Goal: Task Accomplishment & Management: Manage account settings

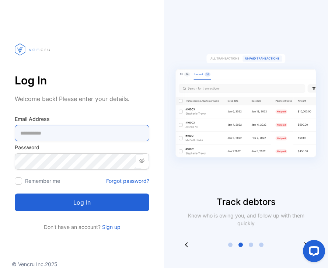
click at [101, 132] on Address-inputemail "email" at bounding box center [82, 133] width 134 height 16
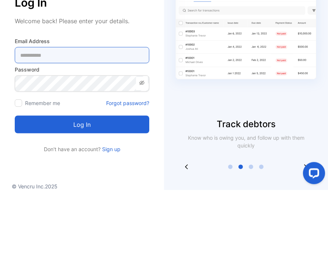
type Address-inputemail "**********"
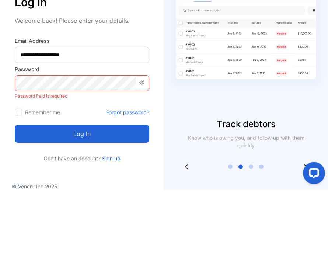
scroll to position [24, 0]
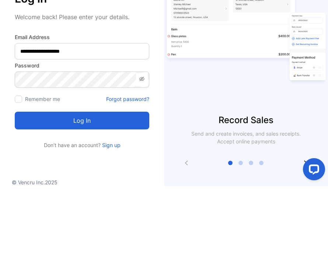
click at [101, 193] on button "Log in" at bounding box center [82, 202] width 134 height 18
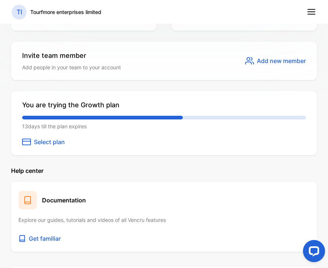
scroll to position [483, 0]
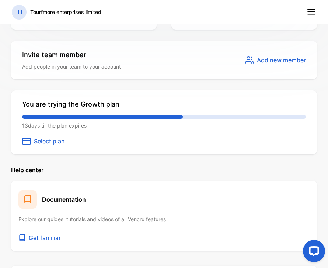
click at [35, 142] on span "Select plan" at bounding box center [49, 141] width 31 height 9
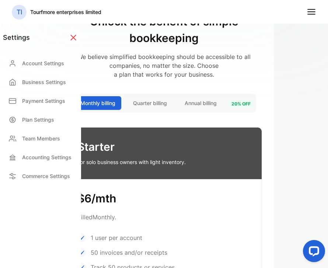
scroll to position [86, 0]
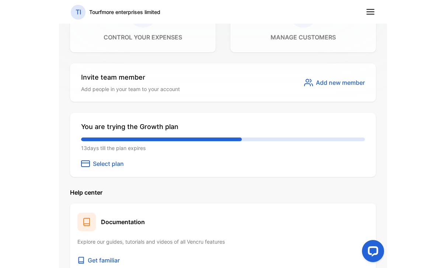
scroll to position [470, 0]
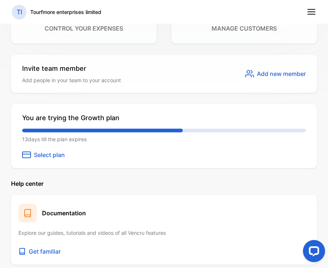
click at [55, 151] on span "Select plan" at bounding box center [49, 154] width 31 height 9
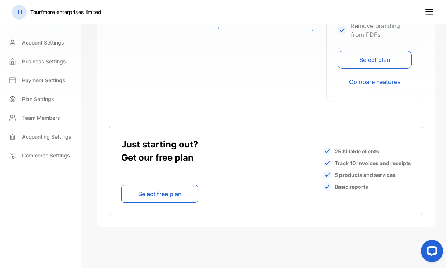
scroll to position [567, 0]
click at [114, 133] on div "Just starting out? Get our free plan Select free plan 25 billable clients Track…" at bounding box center [266, 170] width 314 height 89
click at [134, 193] on button "Select free plan" at bounding box center [159, 194] width 77 height 18
click at [162, 192] on button "Select free plan" at bounding box center [159, 194] width 77 height 18
click at [153, 189] on button "Select free plan" at bounding box center [159, 194] width 77 height 18
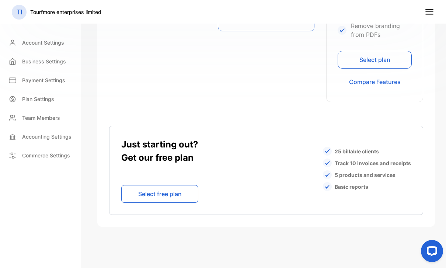
click at [152, 188] on button "Select free plan" at bounding box center [159, 194] width 77 height 18
click at [143, 194] on button "Select free plan" at bounding box center [159, 194] width 77 height 18
click at [143, 190] on button "Select free plan" at bounding box center [159, 194] width 77 height 18
click at [142, 190] on button "Select free plan" at bounding box center [159, 194] width 77 height 18
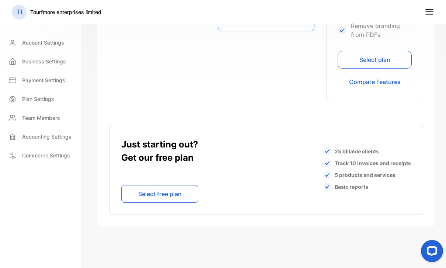
click at [18, 102] on div "Plan Settings" at bounding box center [40, 98] width 75 height 15
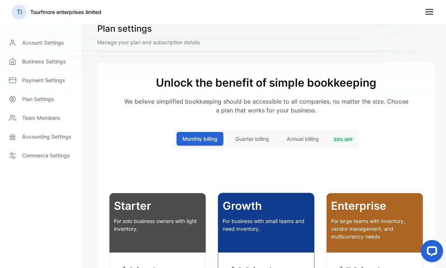
click at [307, 142] on span "Annual billing" at bounding box center [303, 139] width 32 height 8
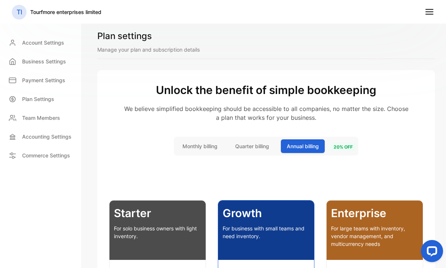
click at [256, 144] on span "Quarter billing" at bounding box center [252, 146] width 34 height 8
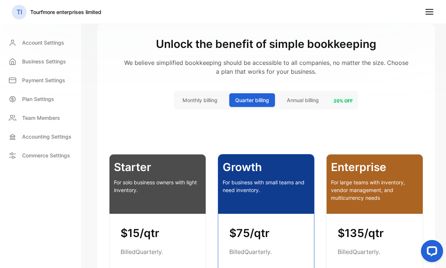
scroll to position [45, 0]
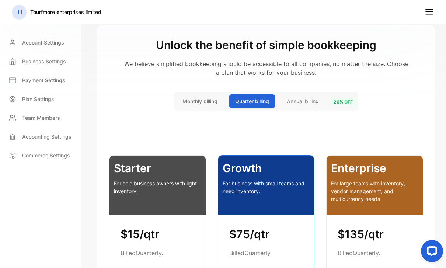
click at [212, 99] on span "Monthly billing" at bounding box center [199, 101] width 35 height 8
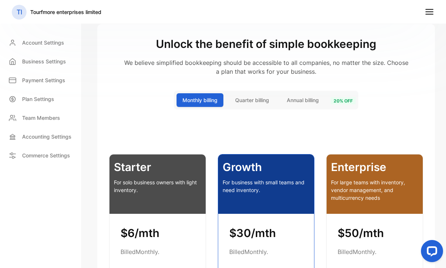
scroll to position [46, 0]
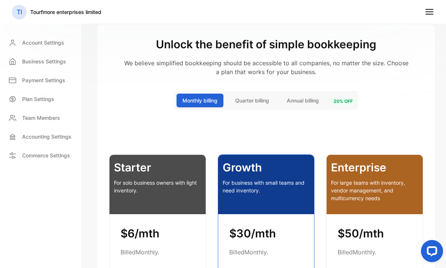
click at [327, 104] on span "20 % off" at bounding box center [342, 101] width 25 height 7
click at [303, 101] on span "Annual billing" at bounding box center [303, 101] width 32 height 8
